Goal: Information Seeking & Learning: Find specific page/section

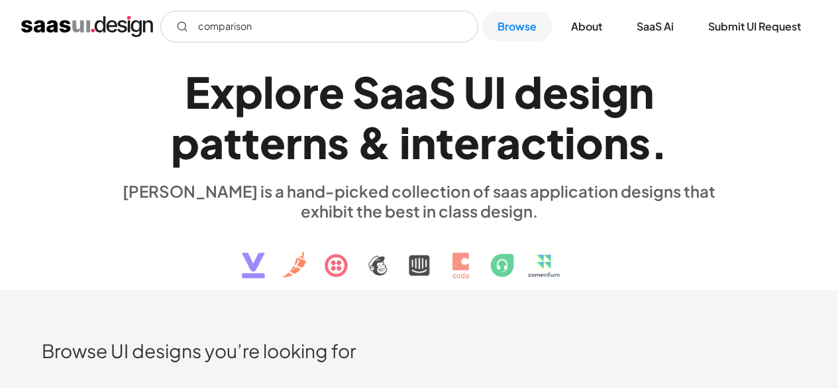
scroll to position [862, 0]
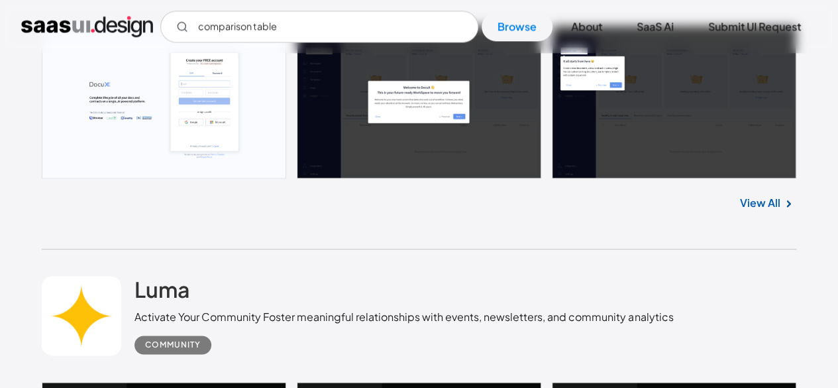
type input "comparison table"
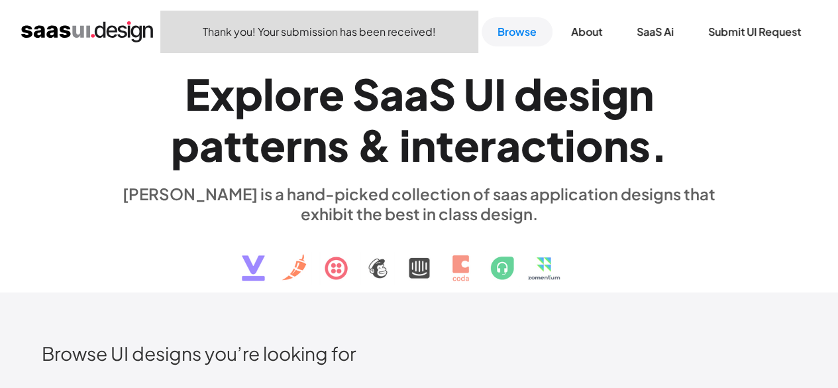
scroll to position [0, 0]
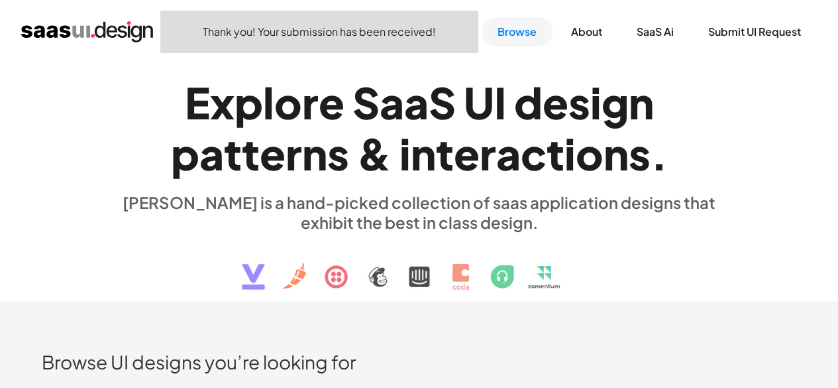
click at [494, 83] on div "U" at bounding box center [479, 102] width 30 height 51
click at [516, 38] on link "Browse" at bounding box center [517, 31] width 71 height 29
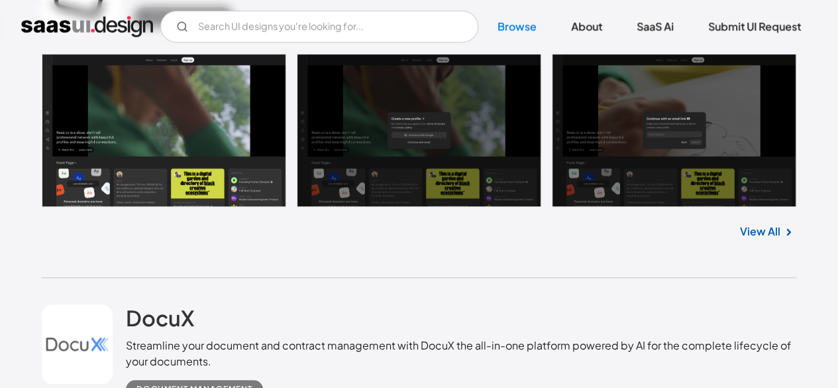
scroll to position [464, 0]
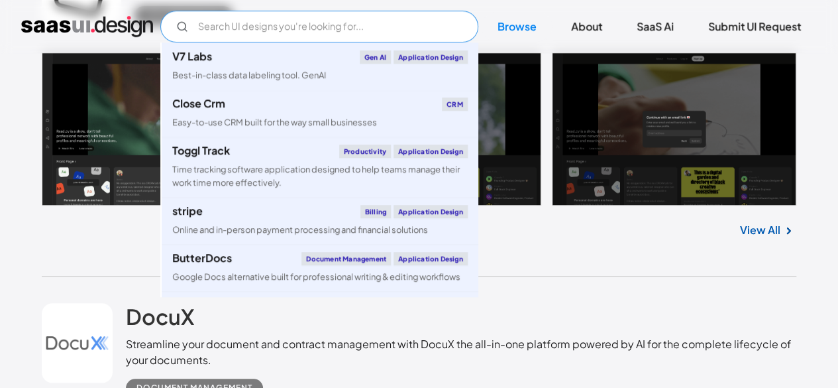
click at [326, 22] on input "Email Form" at bounding box center [319, 27] width 318 height 32
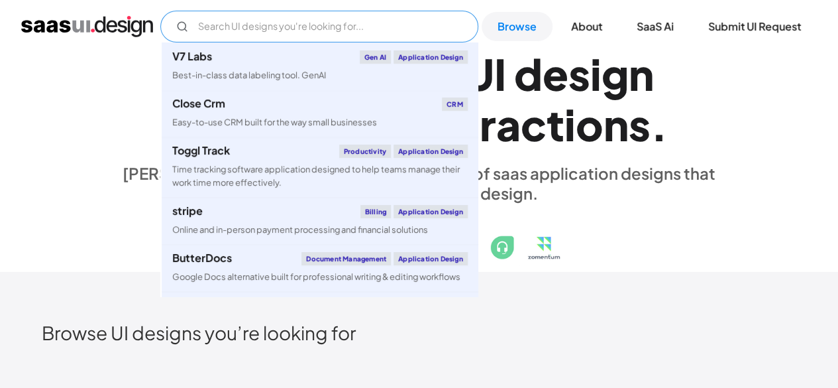
scroll to position [0, 0]
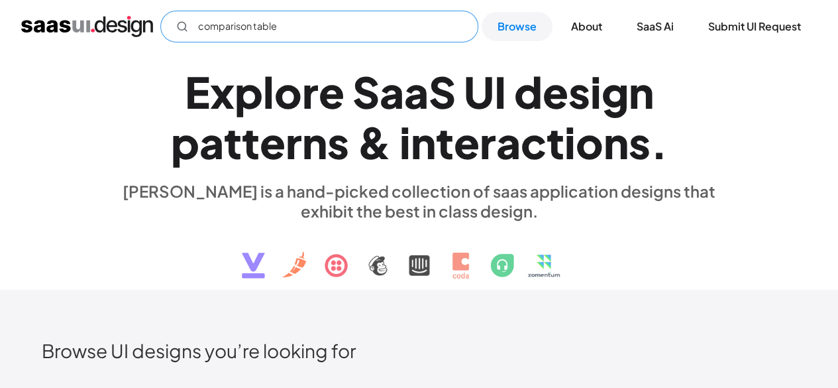
click at [182, 27] on icon "Email Form" at bounding box center [182, 27] width 12 height 12
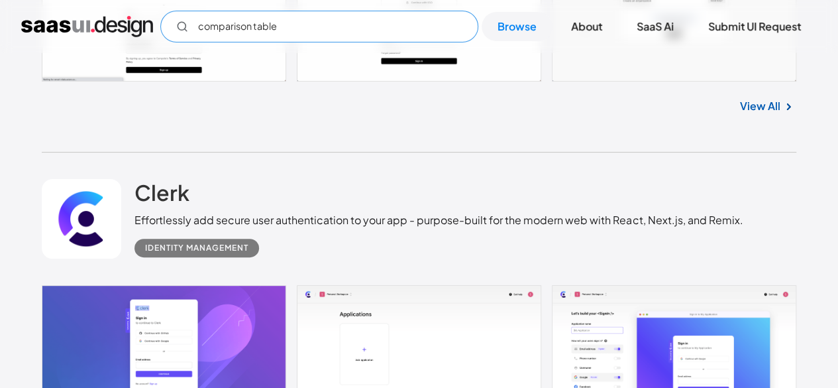
scroll to position [2650, 0]
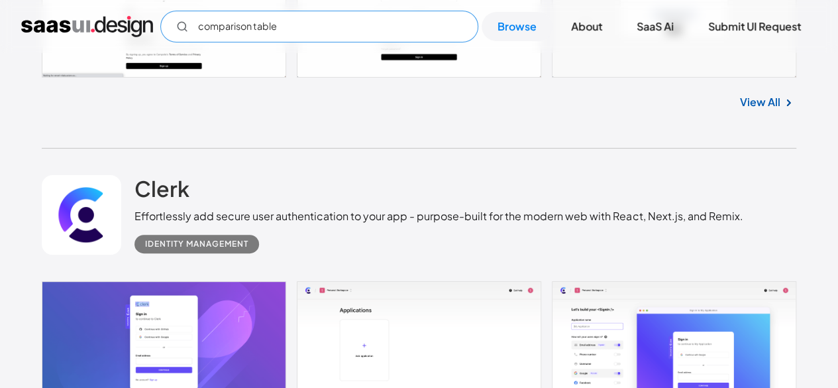
type input "comparison table"
